Goal: Task Accomplishment & Management: Manage account settings

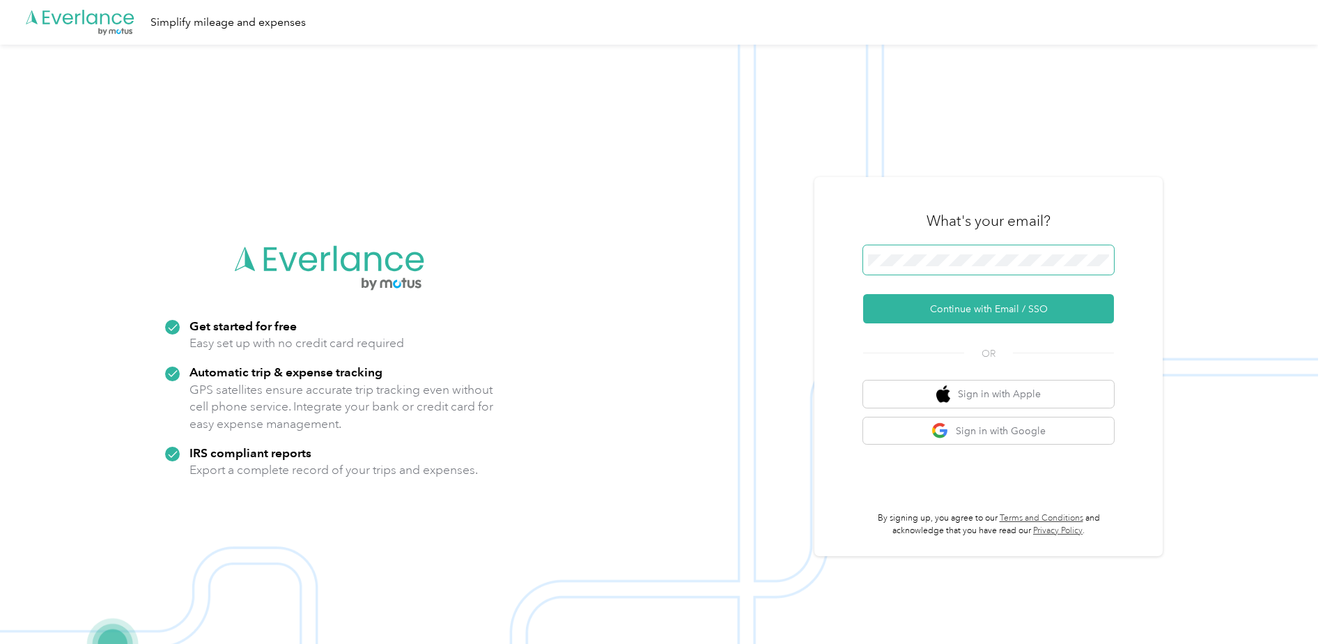
click at [791, 250] on div ".cls-1 { fill: #00adee; } .cls-2 { fill: #fff; } .cls-3 { fill: #707372; } .cls…" at bounding box center [659, 367] width 1318 height 644
click at [905, 306] on button "Continue with Email / SSO" at bounding box center [988, 308] width 251 height 29
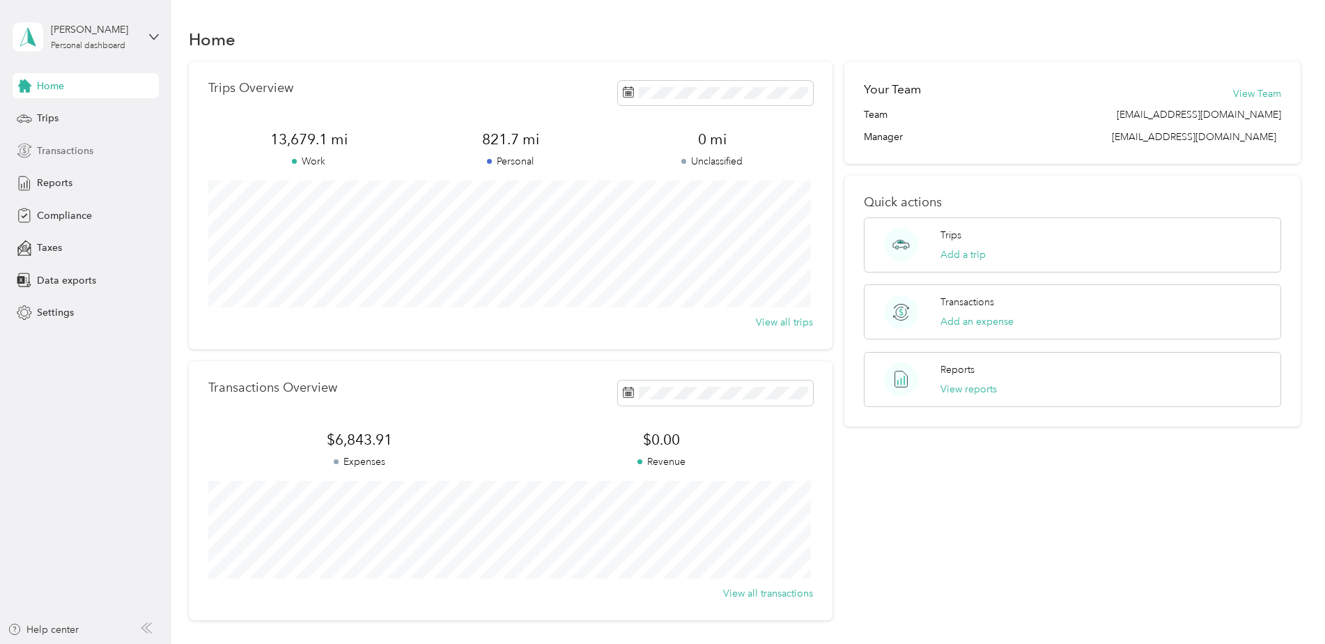
click at [107, 146] on div "Transactions" at bounding box center [86, 150] width 146 height 25
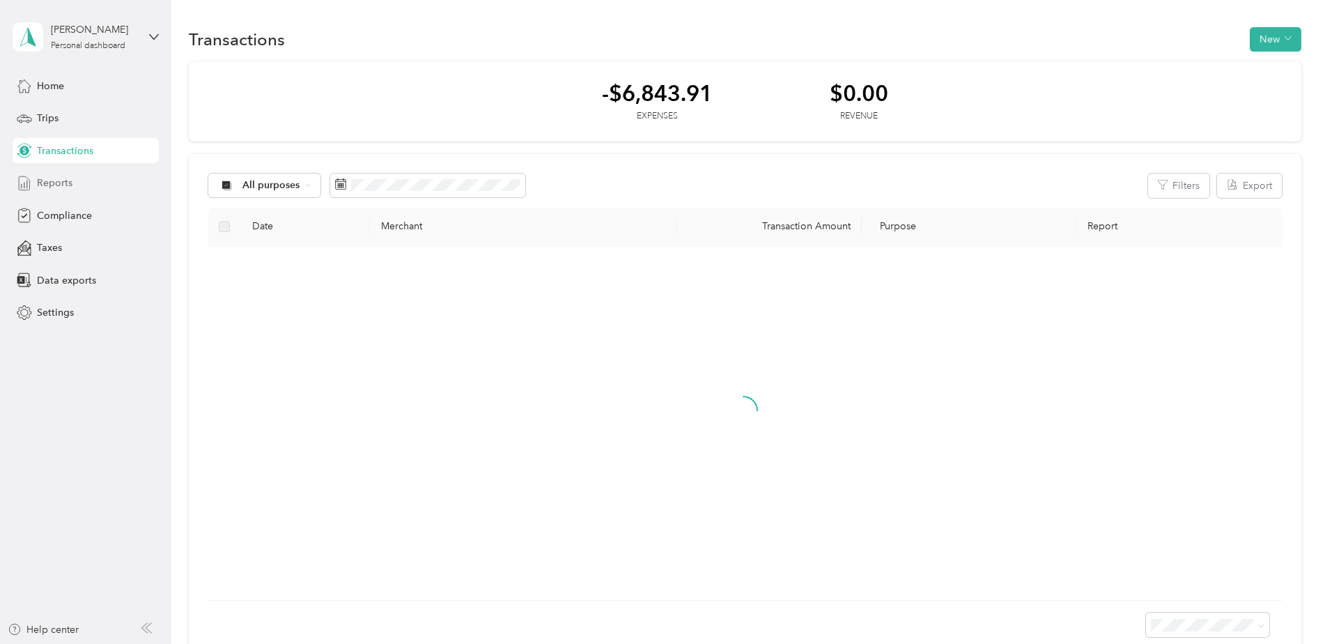
click at [78, 185] on div "Reports" at bounding box center [86, 183] width 146 height 25
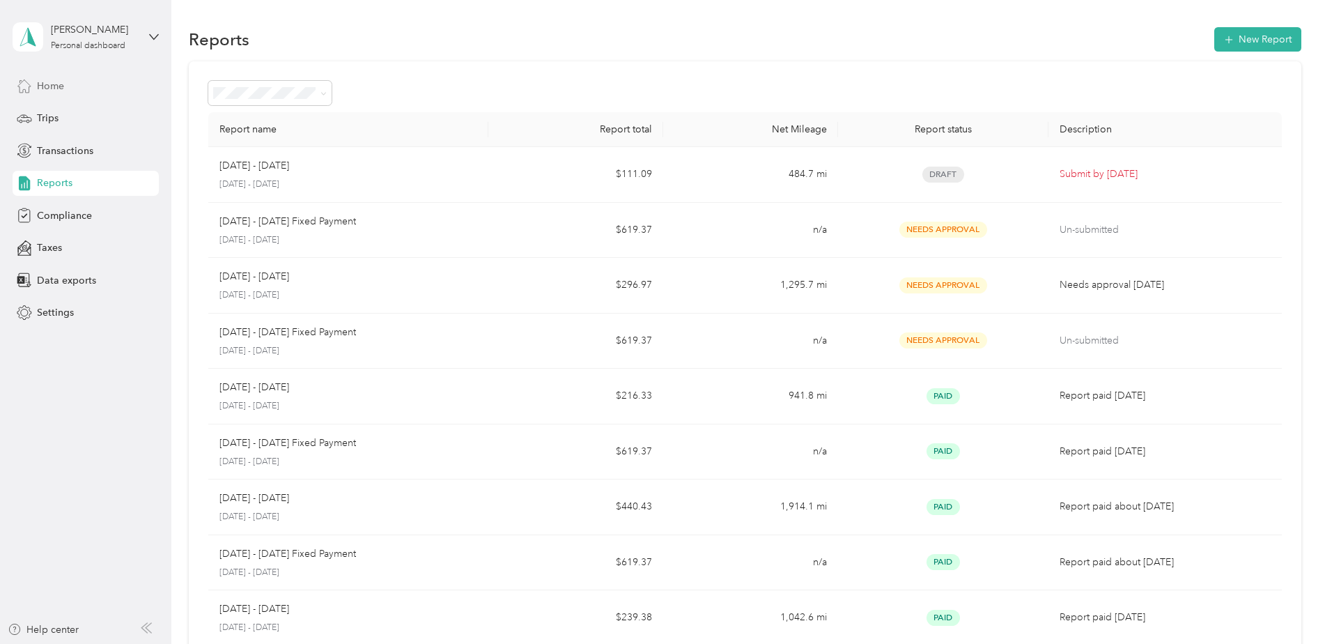
click at [53, 93] on span "Home" at bounding box center [50, 86] width 27 height 15
